Goal: Navigation & Orientation: Find specific page/section

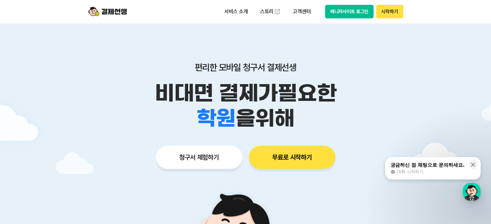
click at [389, 57] on div "편리한 모바일 청구서 결제선생 비대면 결제가 필요한 학원 공부방 호텔 쇼핑몰 병원 배달 보험사 항공사 골프장 을 위해 청구서 체험하기 무료로 …" at bounding box center [245, 102] width 331 height 159
click at [365, 10] on button "매니저사이트 로그인" at bounding box center [349, 12] width 49 height 14
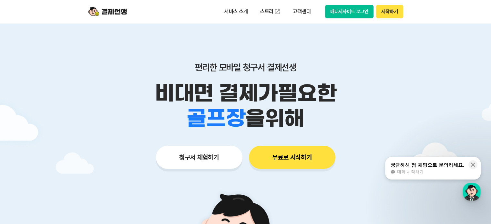
click at [398, 13] on button "시작하기" at bounding box center [389, 12] width 27 height 14
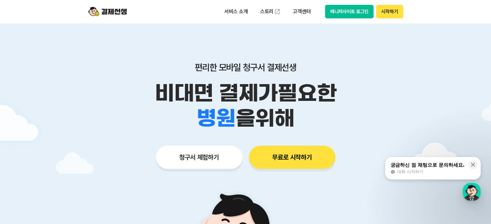
click at [371, 44] on div "편리한 모바일 청구서 결제선생 비대면 결제가 필요한 학원 공부방 호텔 쇼핑몰 병원 배달 보험사 항공사 골프장 을 위해 청구서 체험하기 무료로 …" at bounding box center [245, 102] width 331 height 159
click at [20, 17] on header "서비스 소개 스토리 고객센터 매니저사이트 로그인 시작하기" at bounding box center [245, 11] width 491 height 23
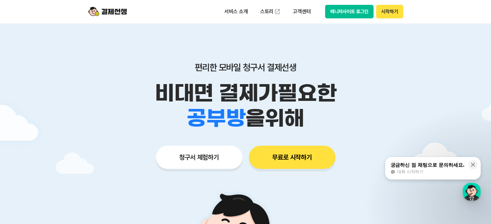
click at [93, 109] on div "학원 공부방 호텔 쇼핑몰 병원 배달 보험사 항공사 골프장 을 위해" at bounding box center [245, 118] width 331 height 25
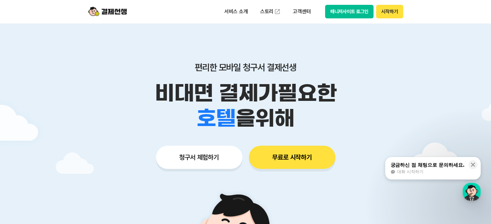
click at [405, 86] on p "비대면 결제가 필요한" at bounding box center [245, 93] width 331 height 25
click at [348, 12] on button "매니저사이트 로그인" at bounding box center [349, 12] width 49 height 14
